Goal: Check status: Check status

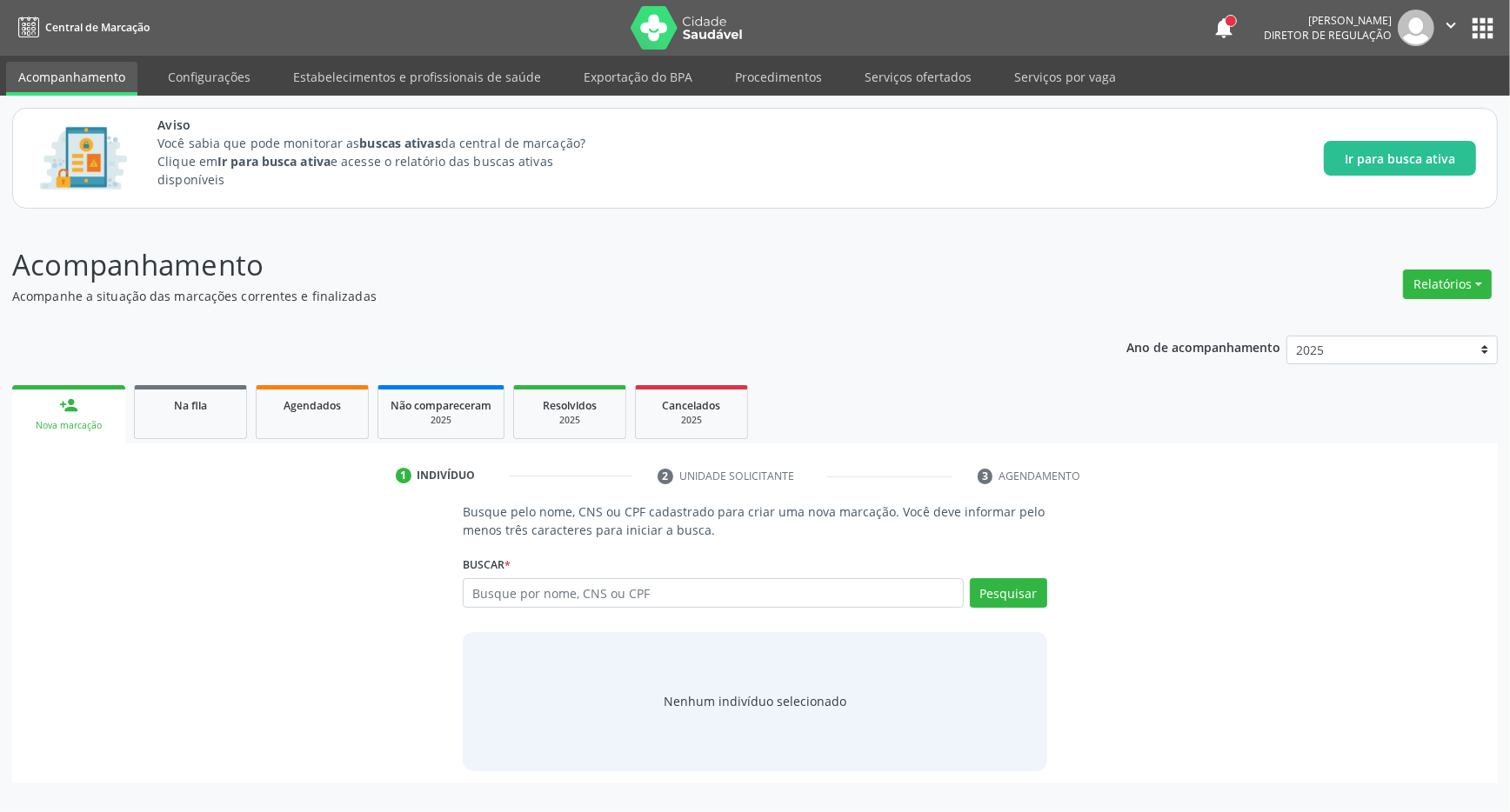
click at [499, 592] on input "text" at bounding box center [713, 594] width 501 height 30
click at [480, 587] on input "text" at bounding box center [713, 594] width 501 height 30
click at [488, 592] on input "text" at bounding box center [713, 594] width 501 height 30
click at [364, 568] on div "Busque pelo nome, CNS ou CPF cadastrado para criar uma nova marcação. Você deve…" at bounding box center [755, 637] width 1461 height 268
click at [386, 526] on div "Busque pelo nome, CNS ou CPF cadastrado para criar uma nova marcação. Você deve…" at bounding box center [755, 637] width 1461 height 268
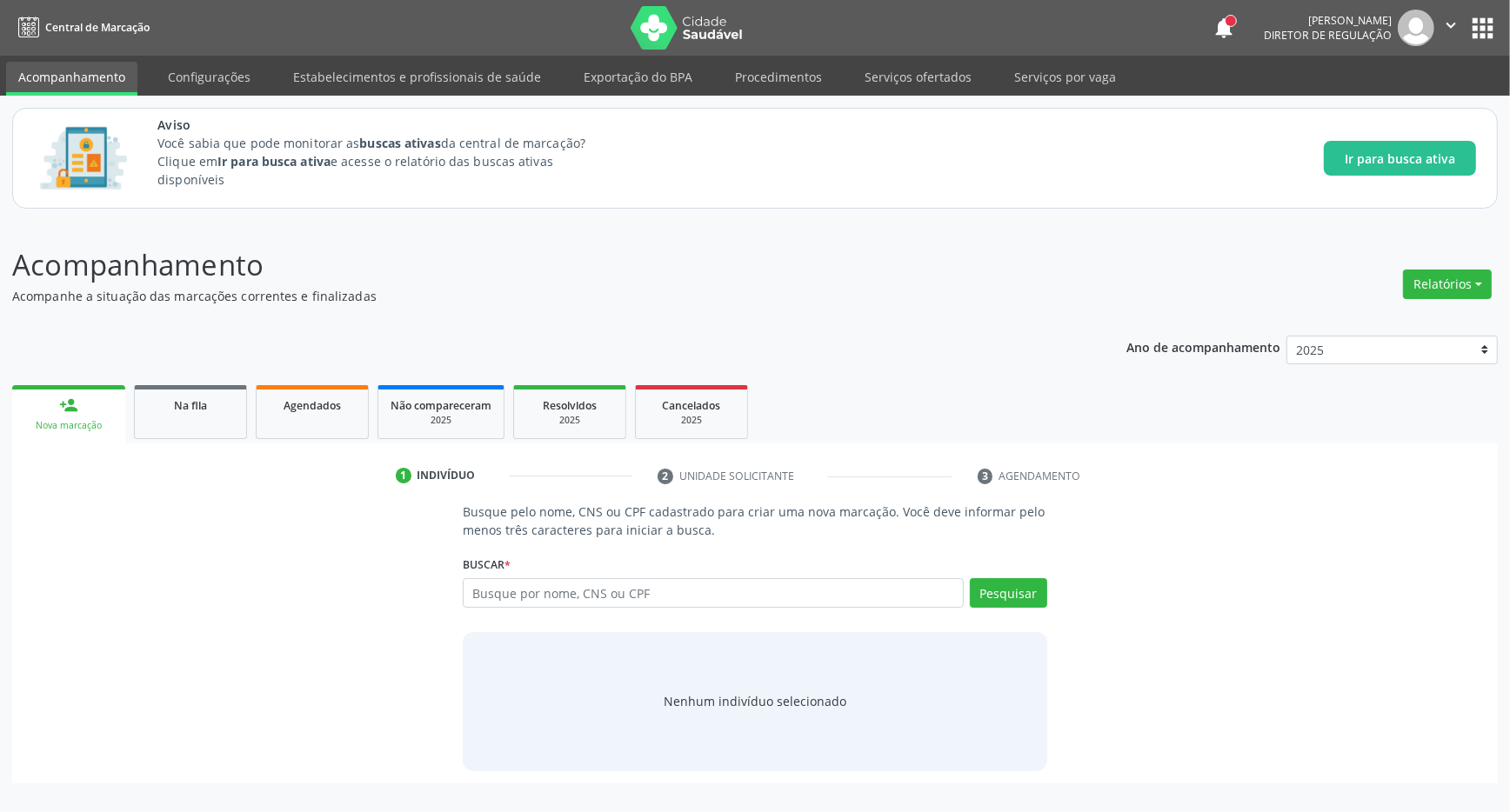
click at [520, 599] on input "text" at bounding box center [713, 594] width 501 height 30
click at [493, 598] on input "text" at bounding box center [713, 594] width 501 height 30
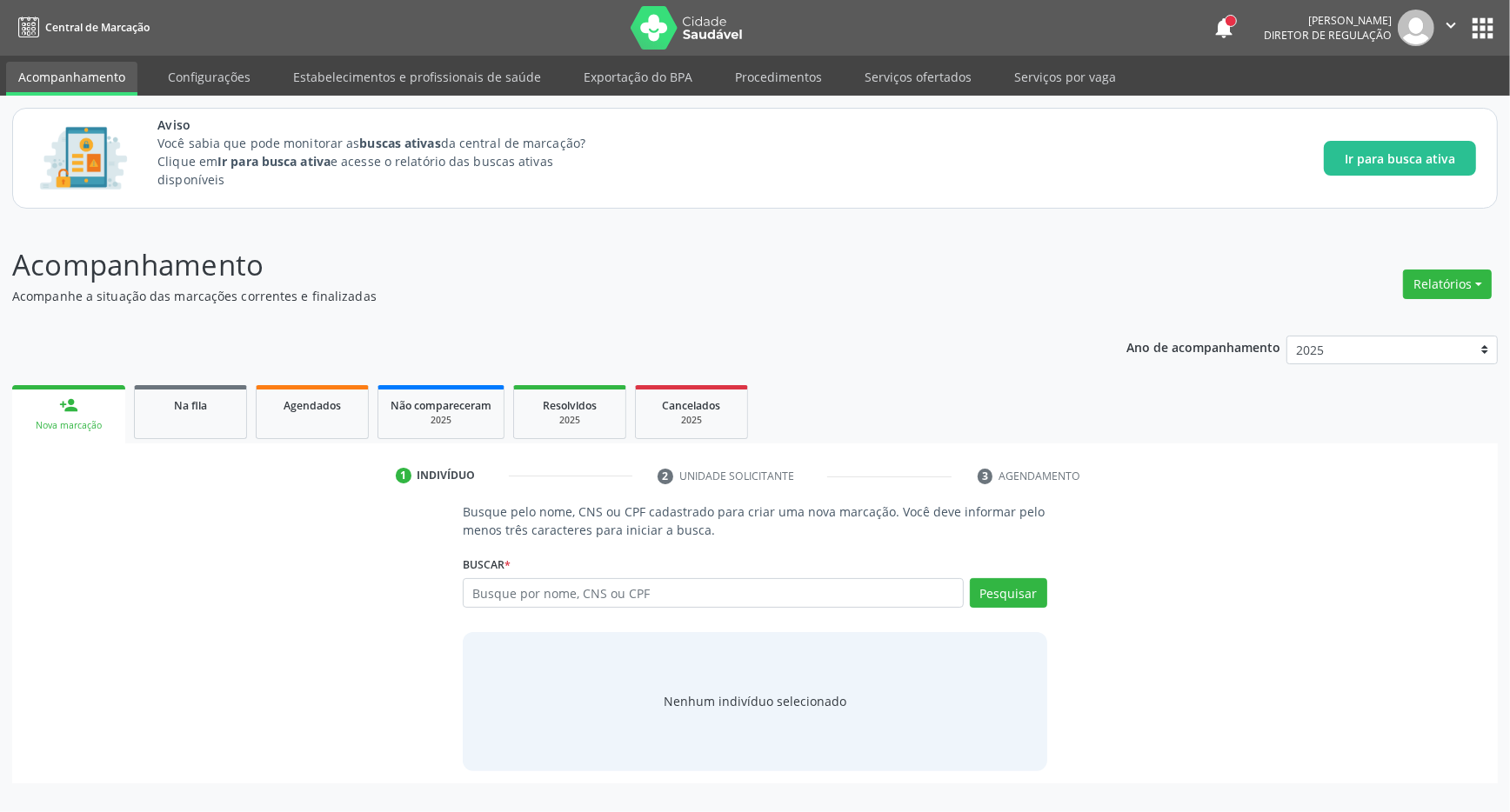
click at [493, 598] on input "text" at bounding box center [713, 594] width 501 height 30
click at [477, 599] on input "text" at bounding box center [713, 594] width 501 height 30
click at [475, 599] on input "text" at bounding box center [713, 594] width 501 height 30
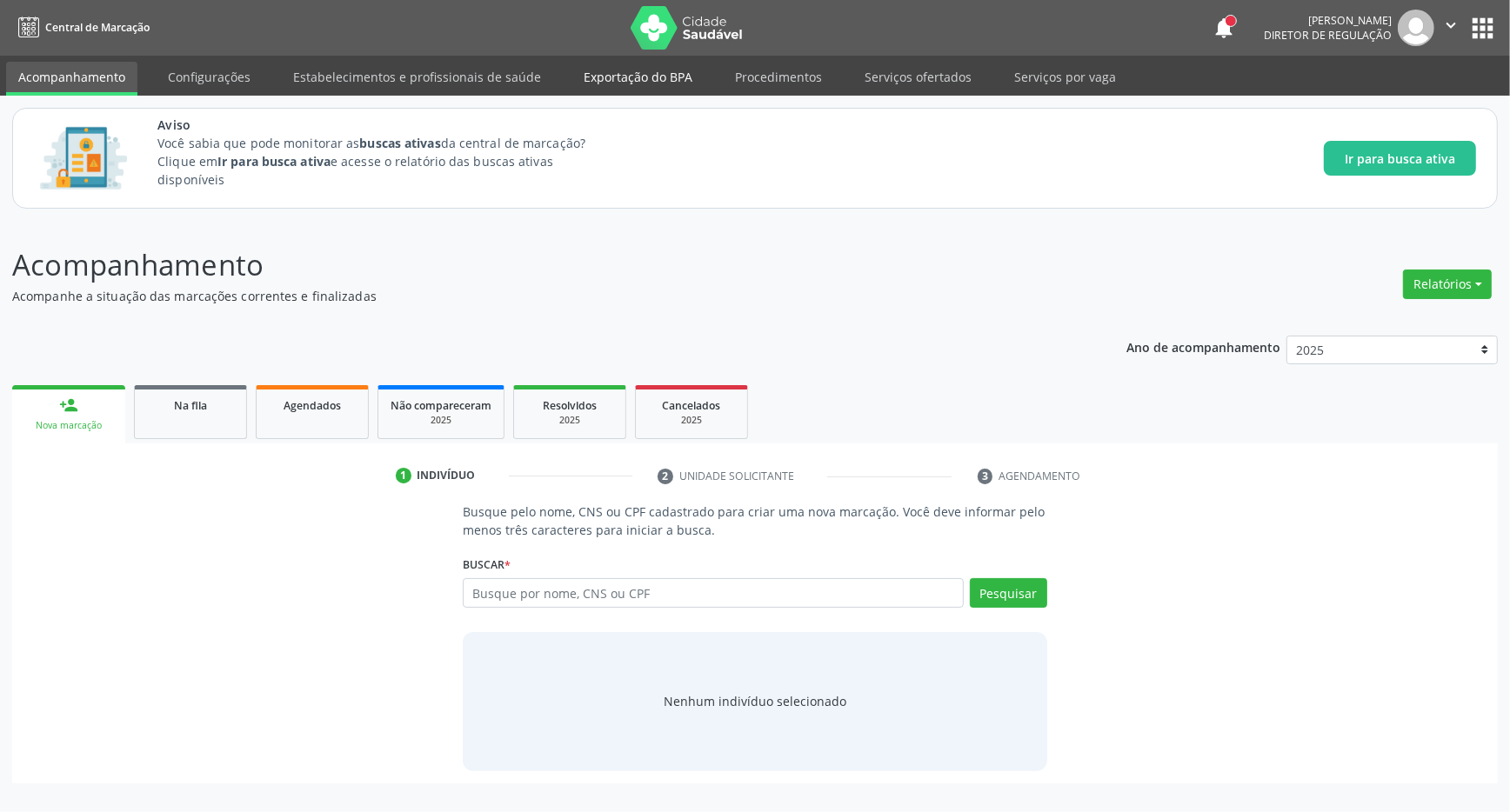
click at [616, 70] on link "Exportação do BPA" at bounding box center [638, 77] width 133 height 31
click at [107, 80] on link "Acompanhamento" at bounding box center [72, 77] width 131 height 31
click at [717, 592] on input "text" at bounding box center [713, 594] width 501 height 30
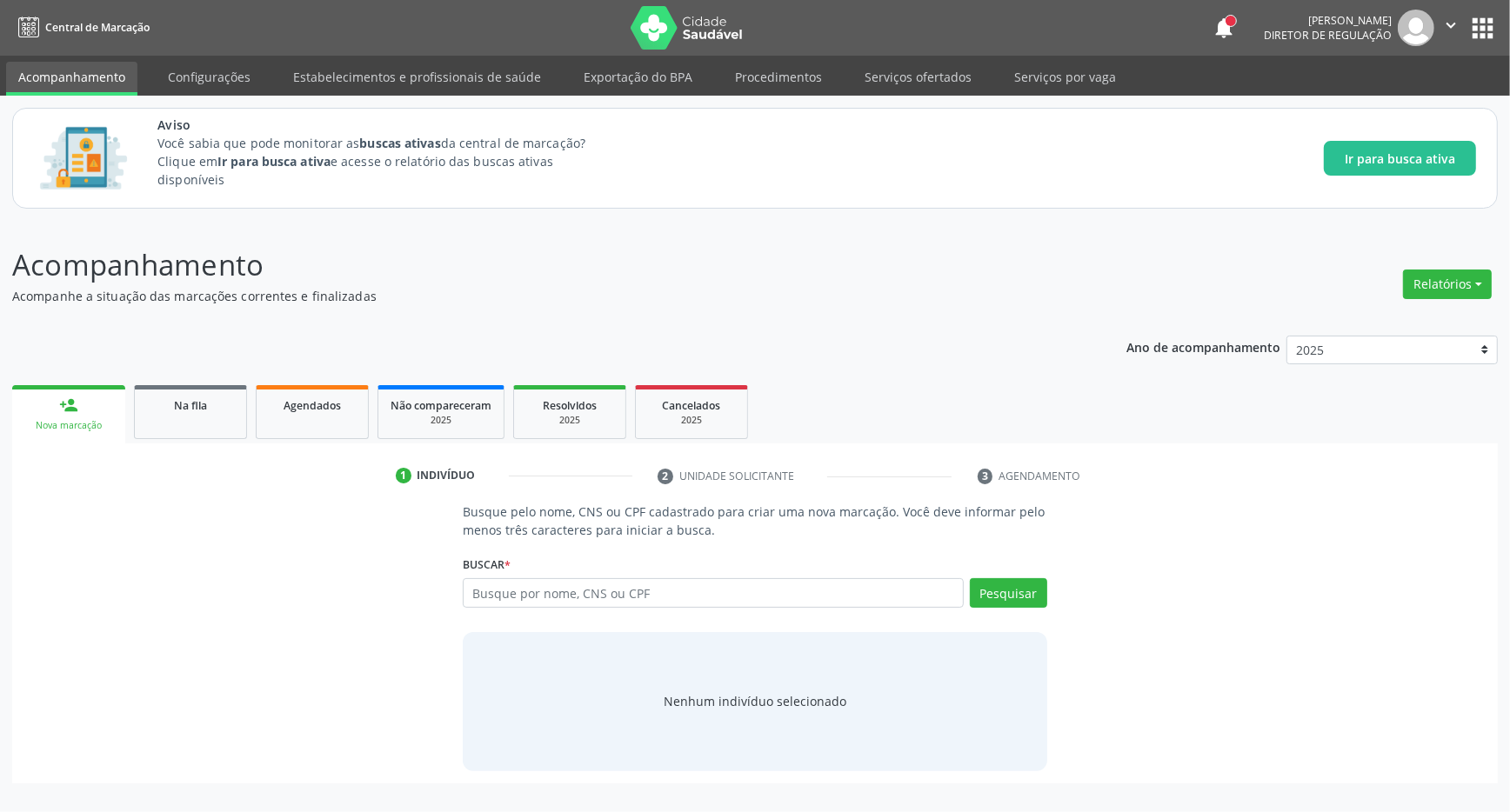
click at [717, 592] on input "text" at bounding box center [713, 594] width 501 height 30
